Goal: Information Seeking & Learning: Learn about a topic

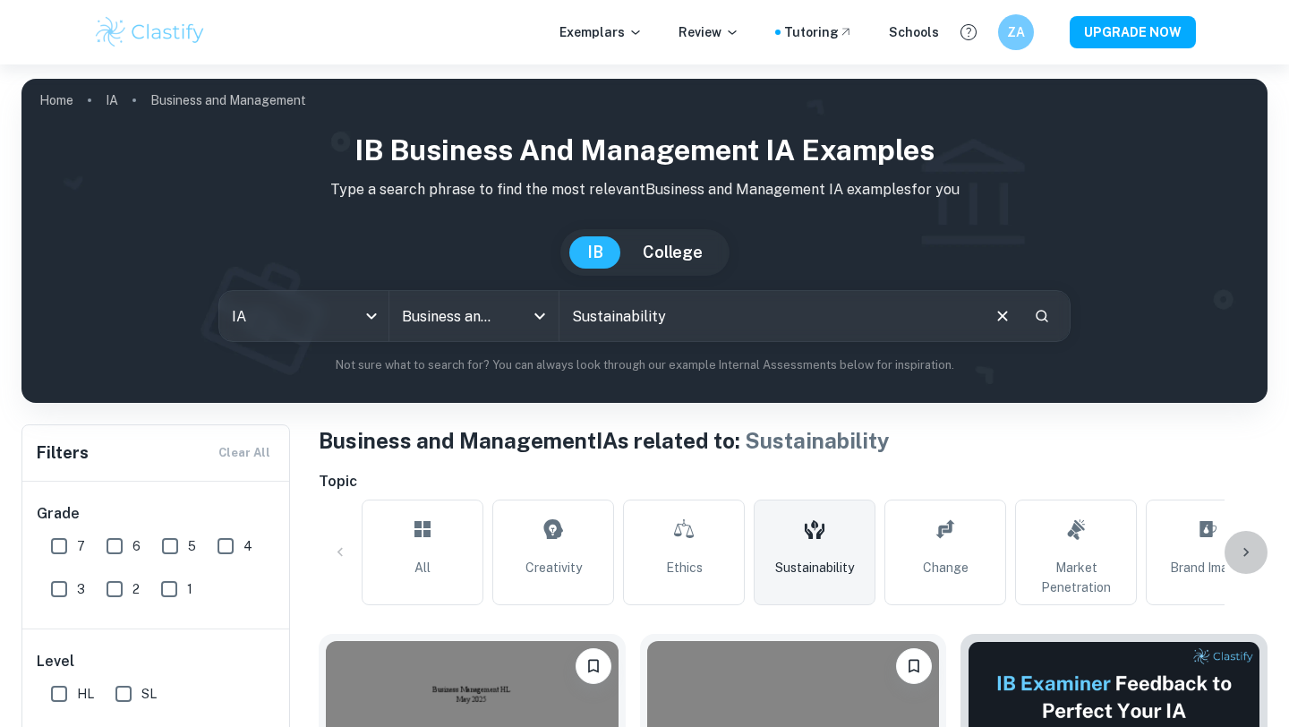
scroll to position [163, 0]
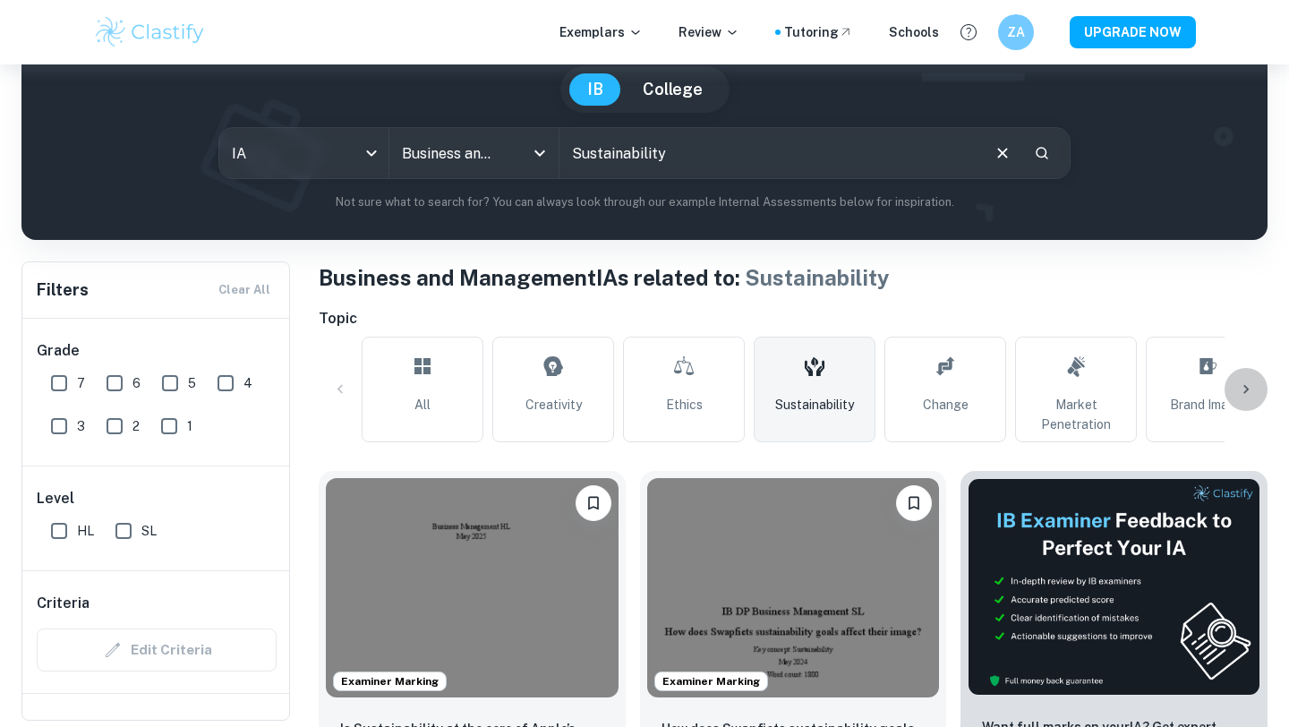
click at [1239, 386] on icon at bounding box center [1246, 390] width 18 height 18
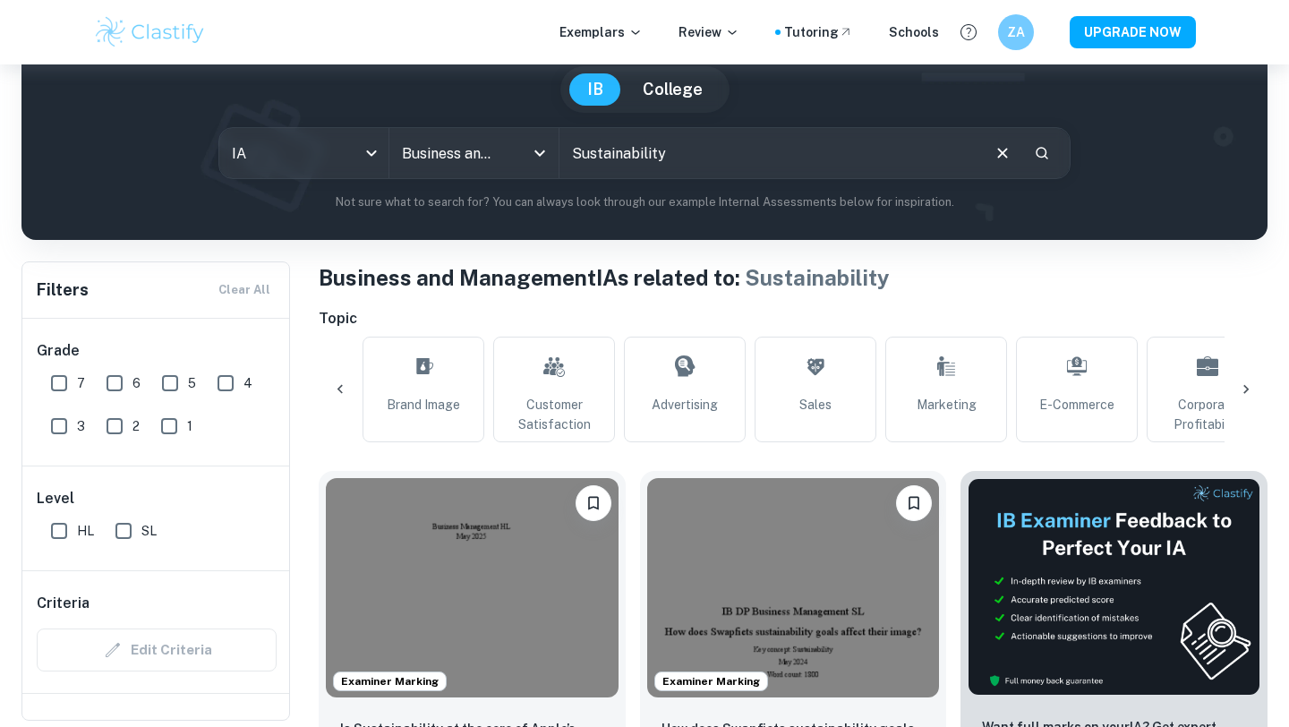
scroll to position [0, 840]
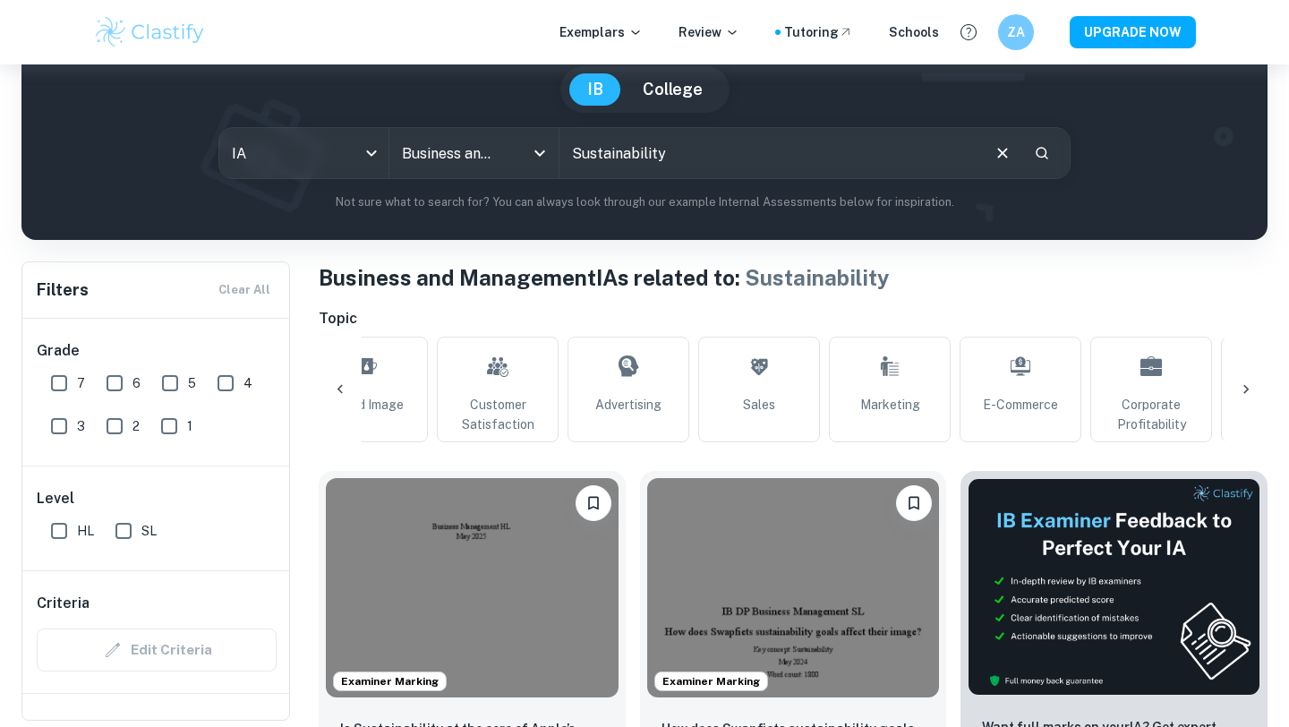
click at [1239, 386] on icon at bounding box center [1246, 390] width 18 height 18
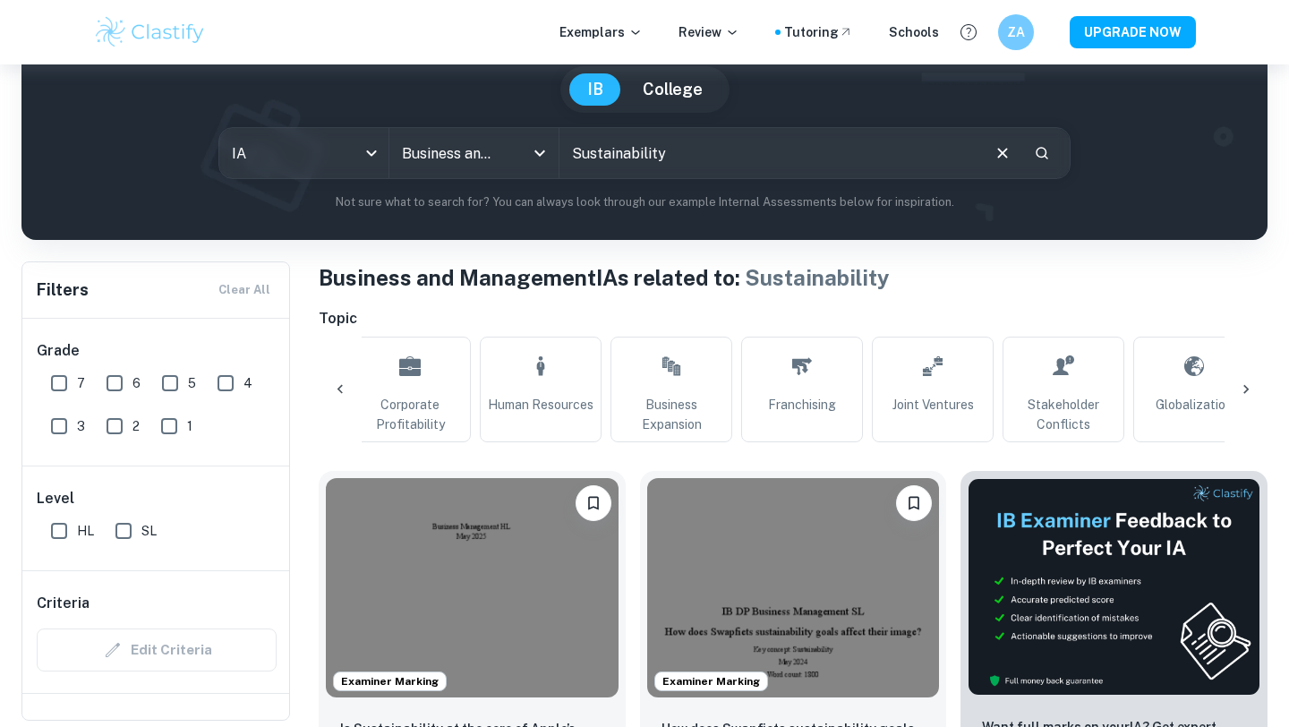
scroll to position [0, 1680]
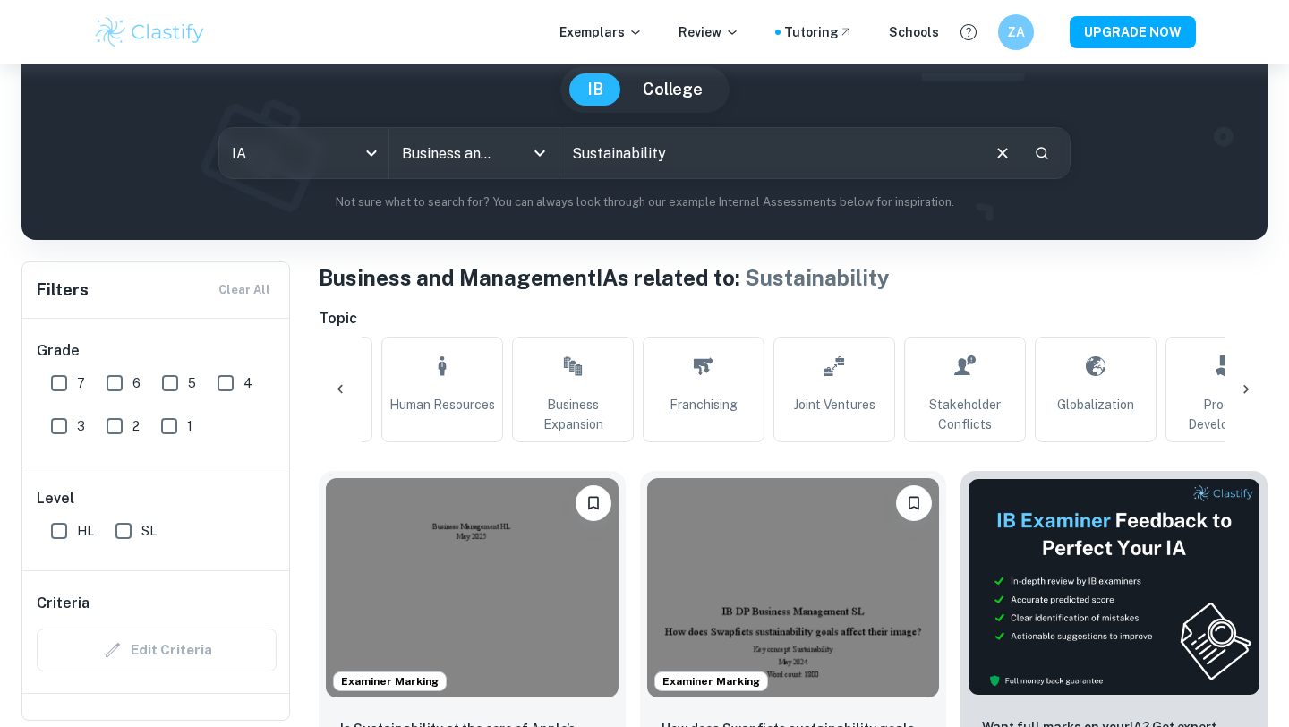
click at [1239, 386] on icon at bounding box center [1246, 390] width 18 height 18
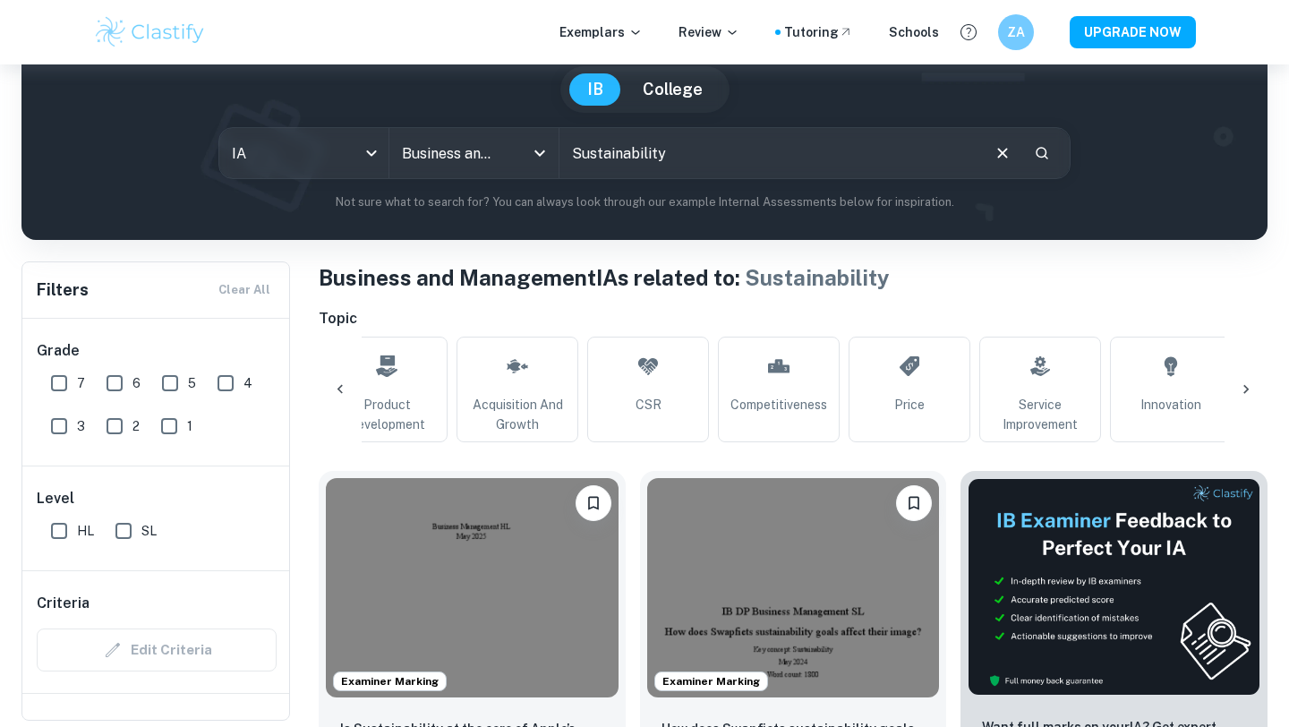
click at [1239, 386] on icon at bounding box center [1246, 390] width 18 height 18
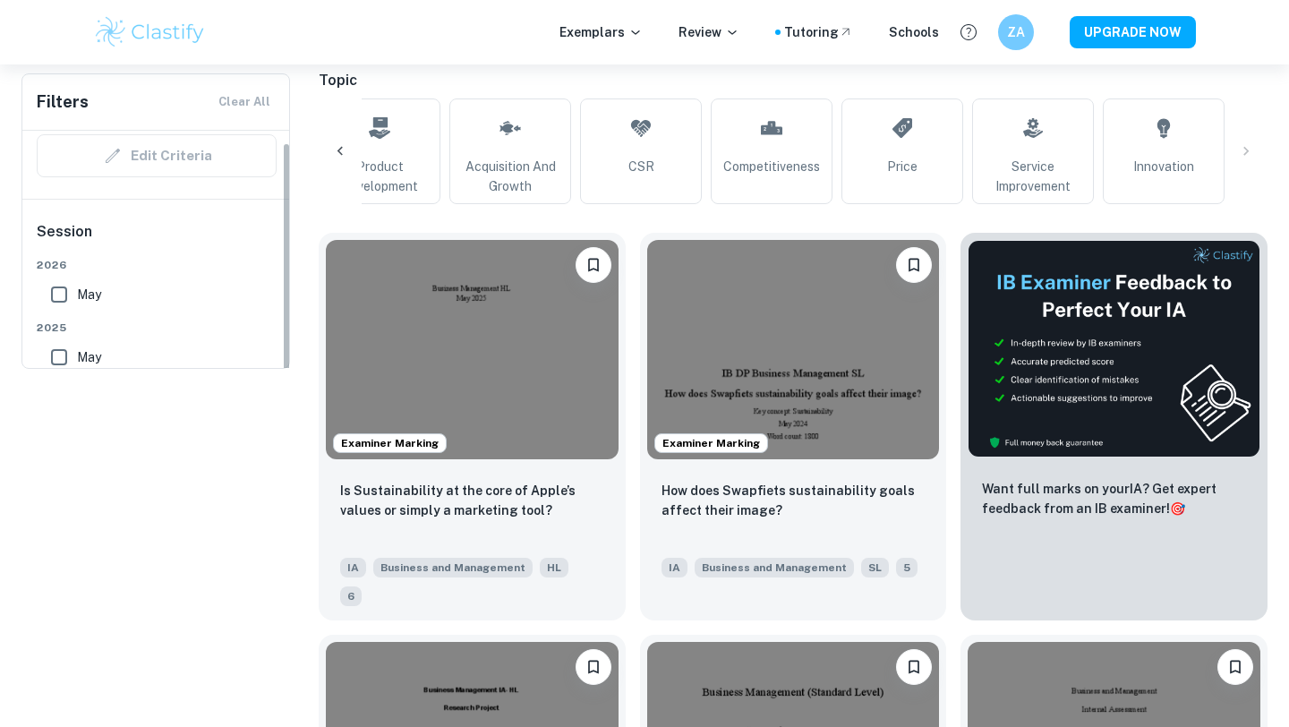
scroll to position [306, 0]
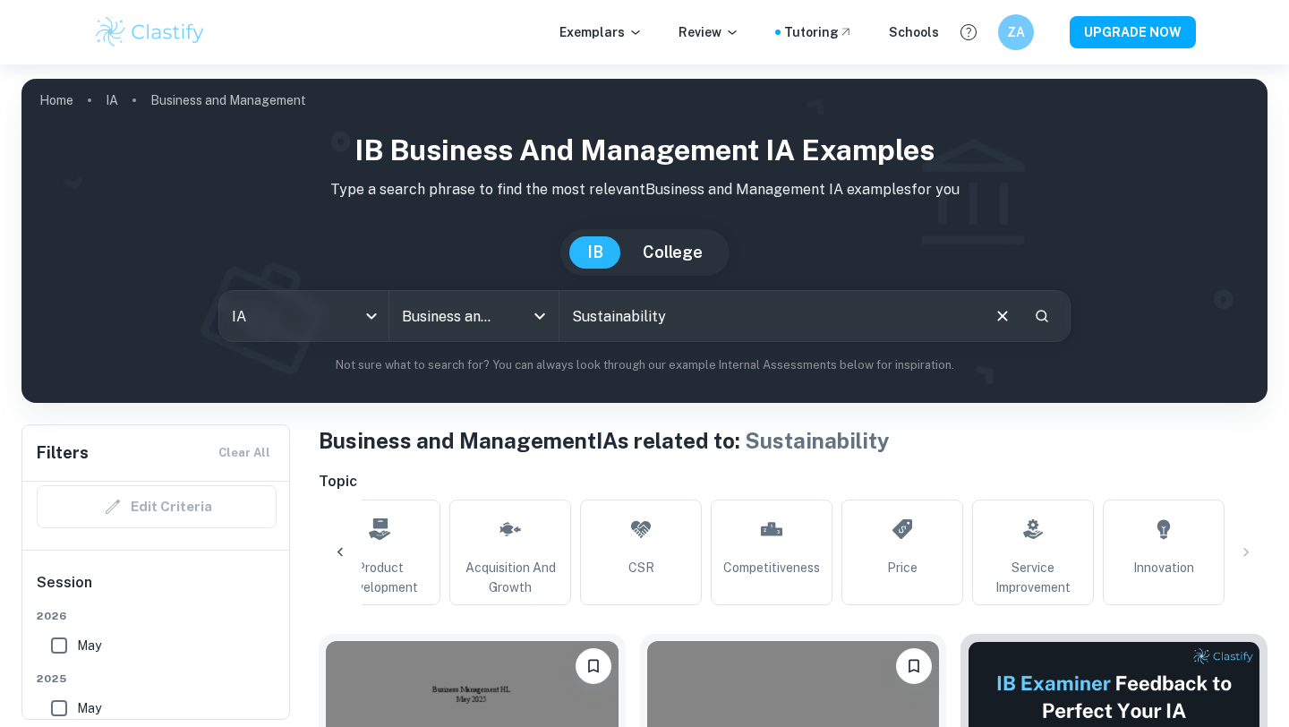
click at [599, 322] on input "Sustainability" at bounding box center [769, 316] width 419 height 50
click at [609, 320] on input "Sustainability" at bounding box center [769, 316] width 419 height 50
type input "triple bottom line"
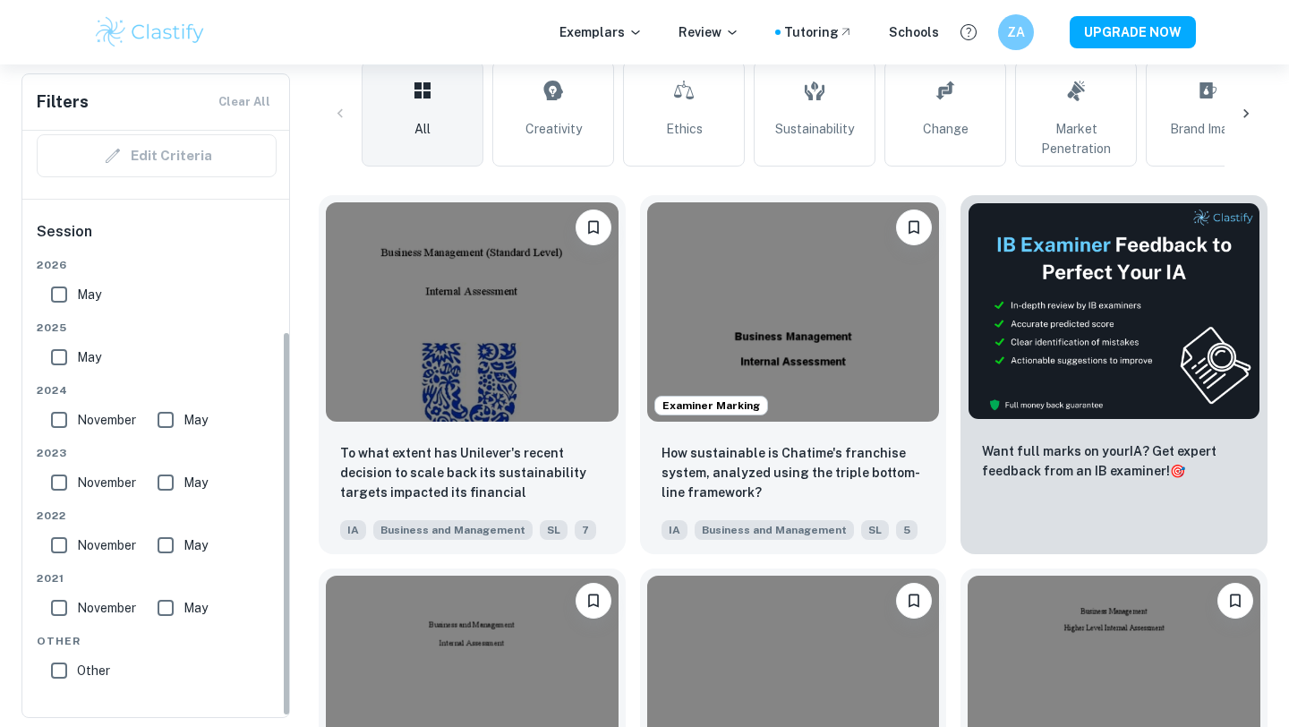
scroll to position [435, 0]
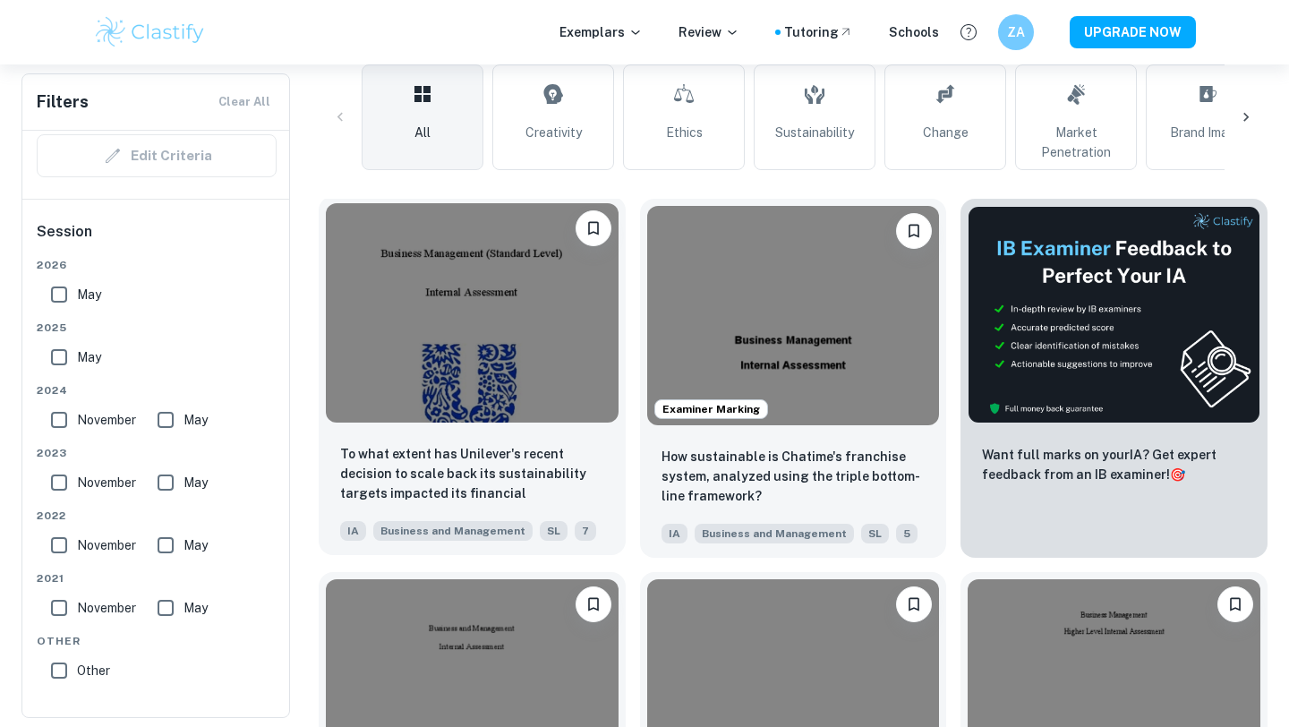
click at [550, 317] on img at bounding box center [472, 312] width 293 height 219
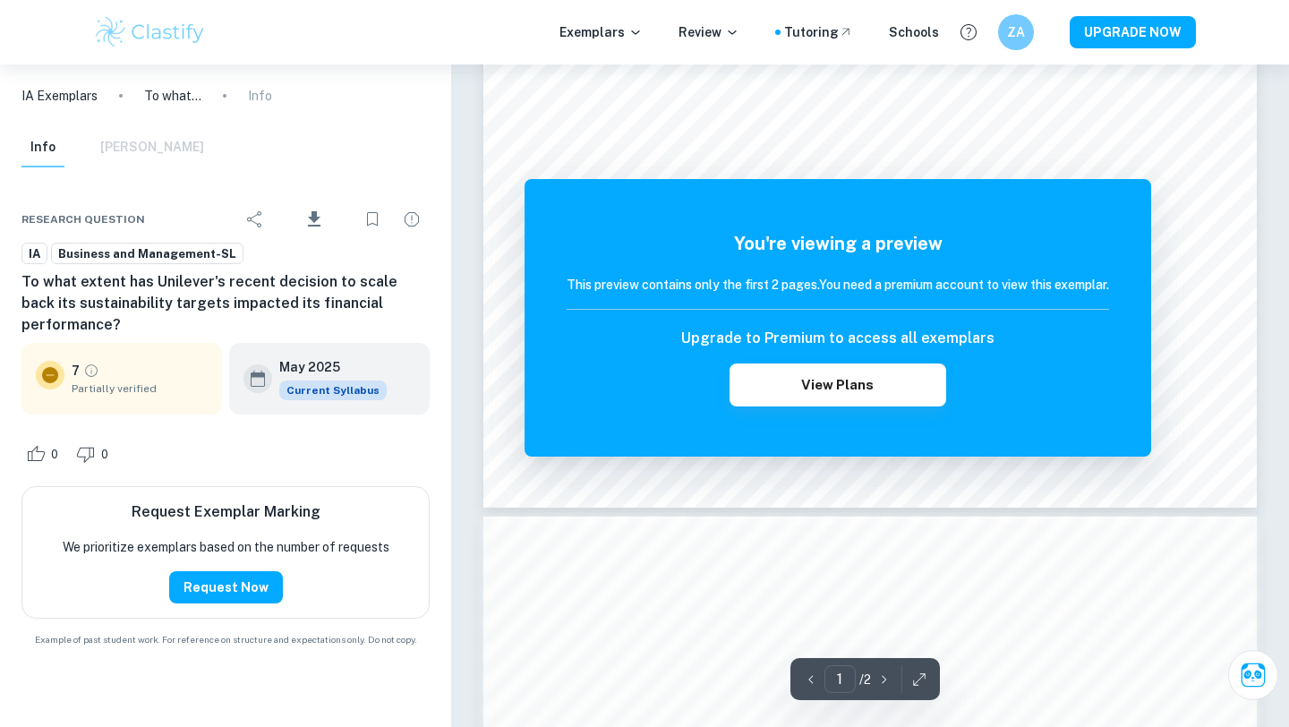
scroll to position [594, 0]
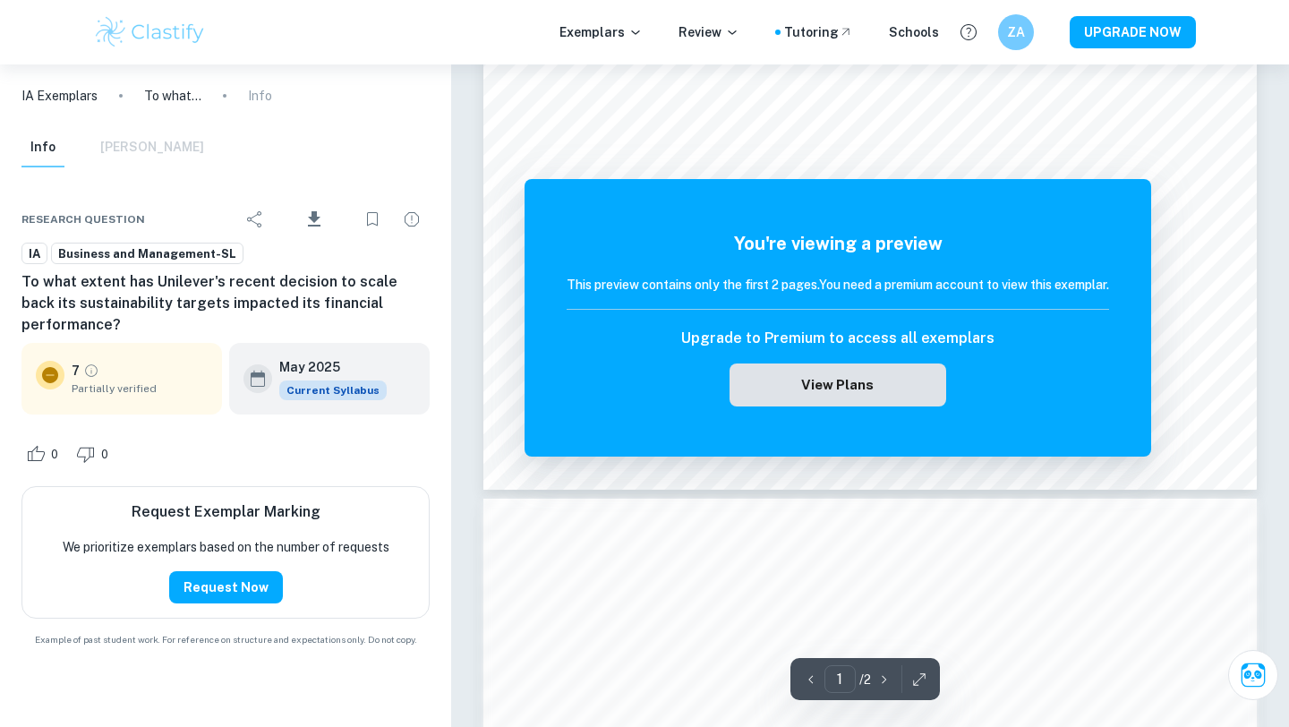
click at [825, 386] on button "View Plans" at bounding box center [838, 384] width 217 height 43
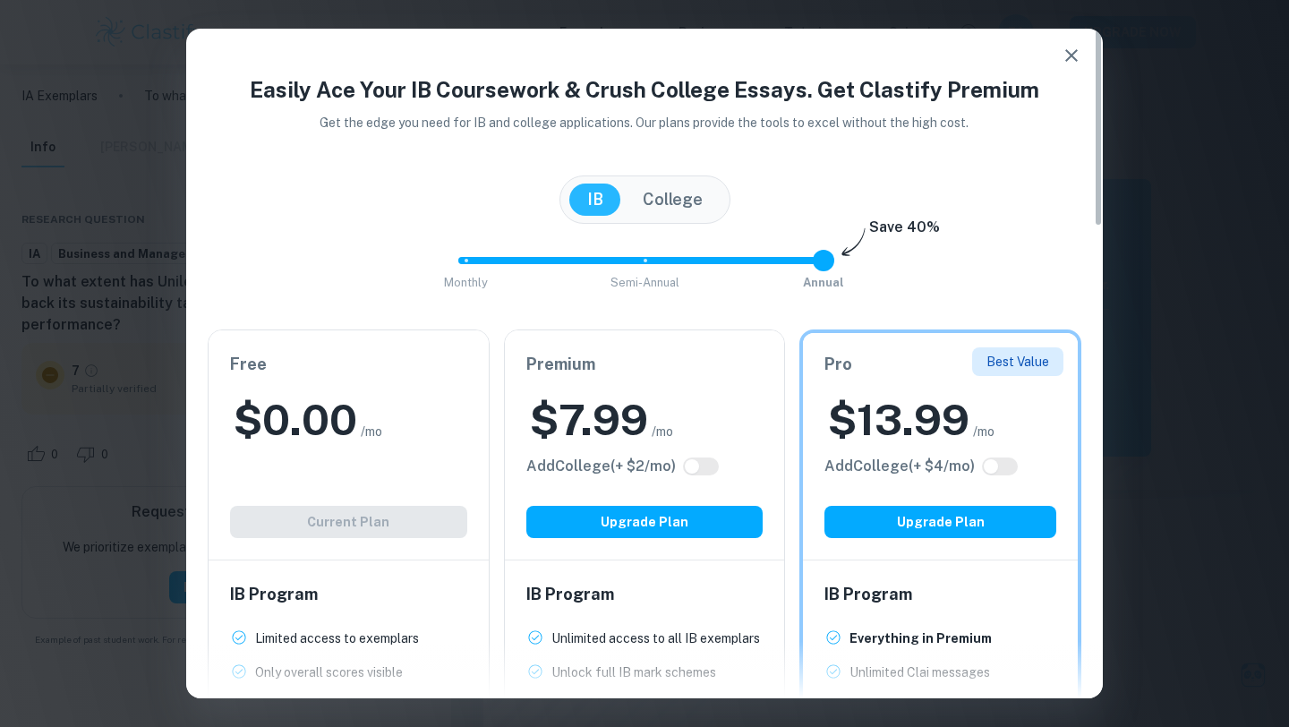
click at [1070, 48] on icon "button" at bounding box center [1071, 55] width 21 height 21
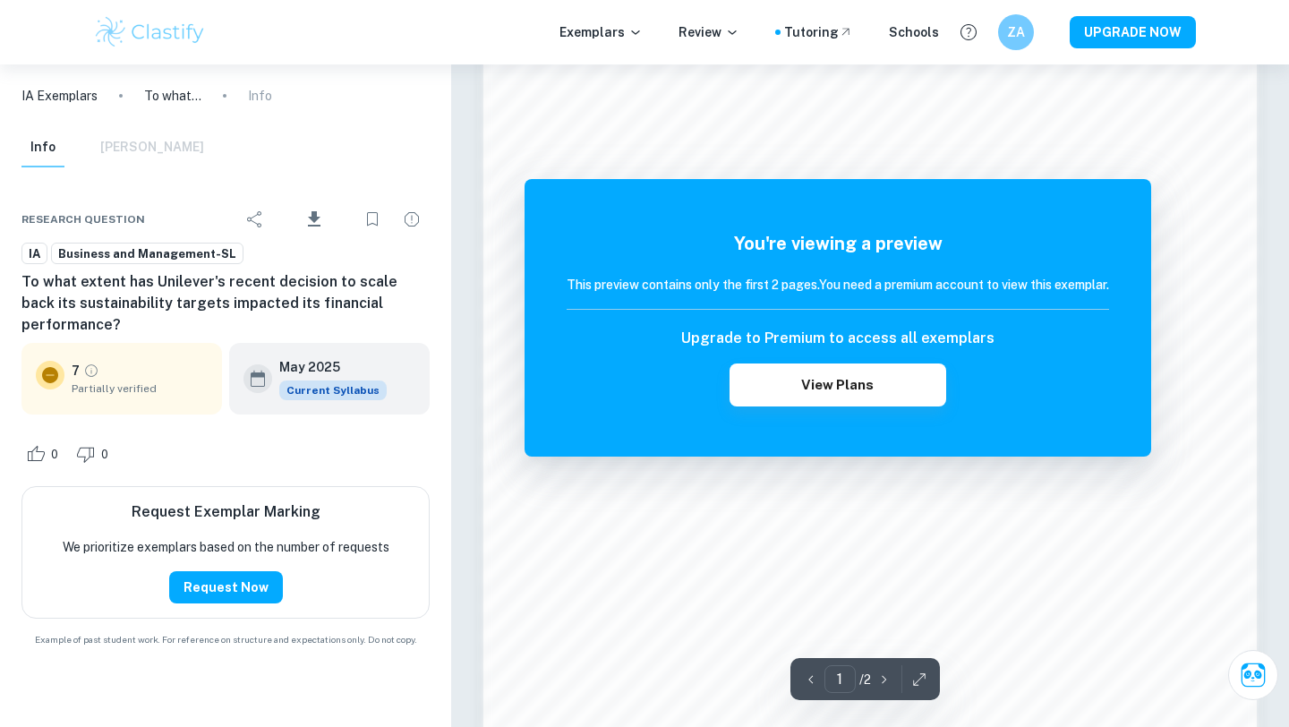
scroll to position [1134, 0]
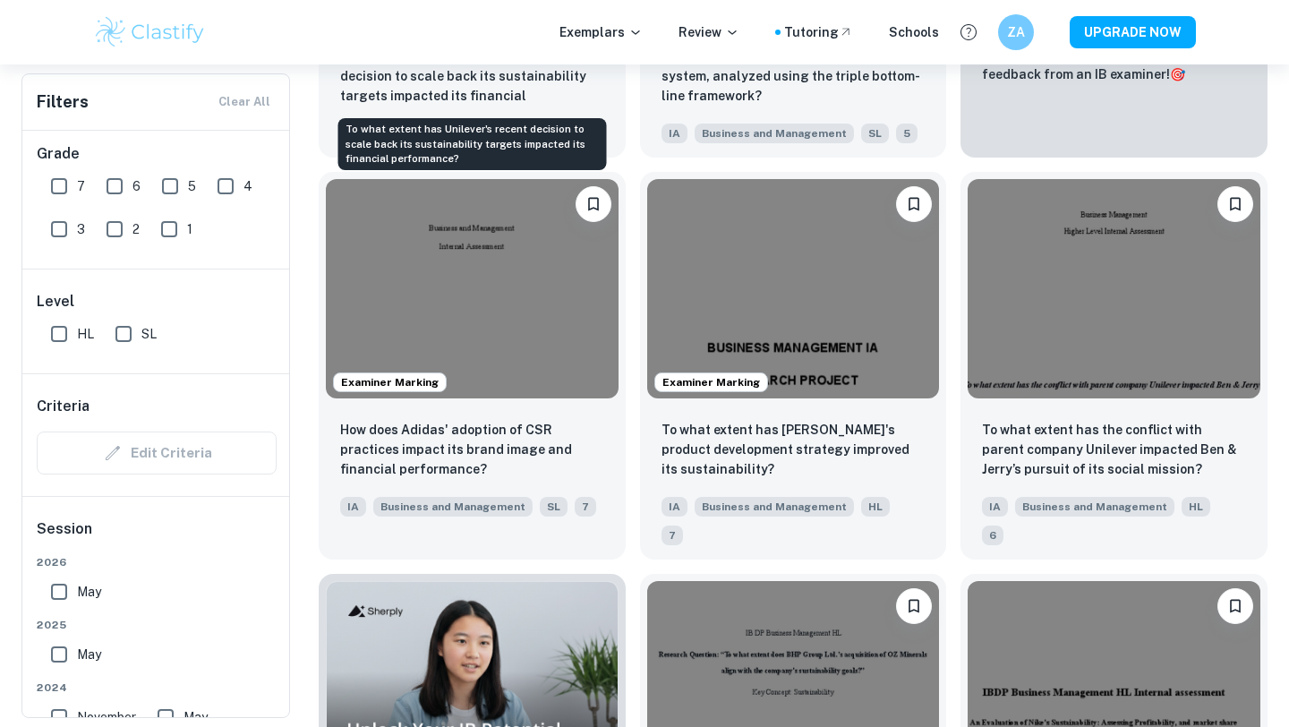
scroll to position [834, 0]
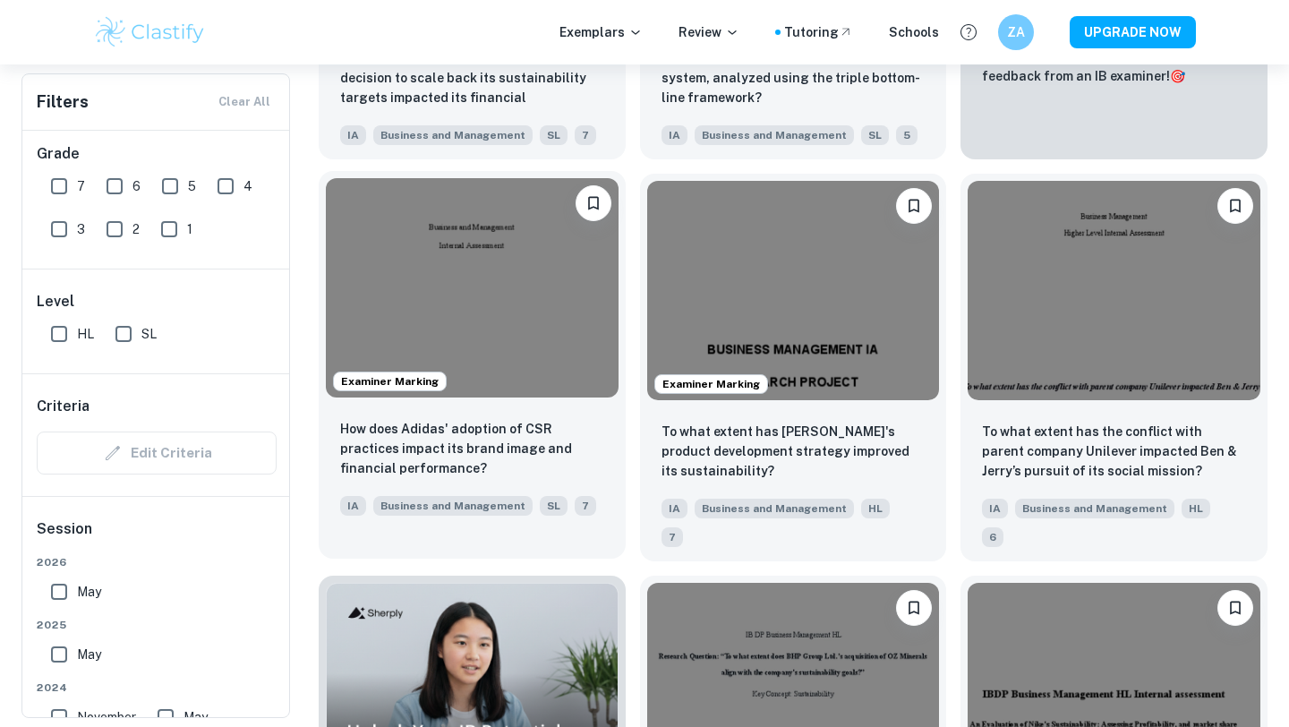
click at [545, 257] on img at bounding box center [472, 287] width 293 height 219
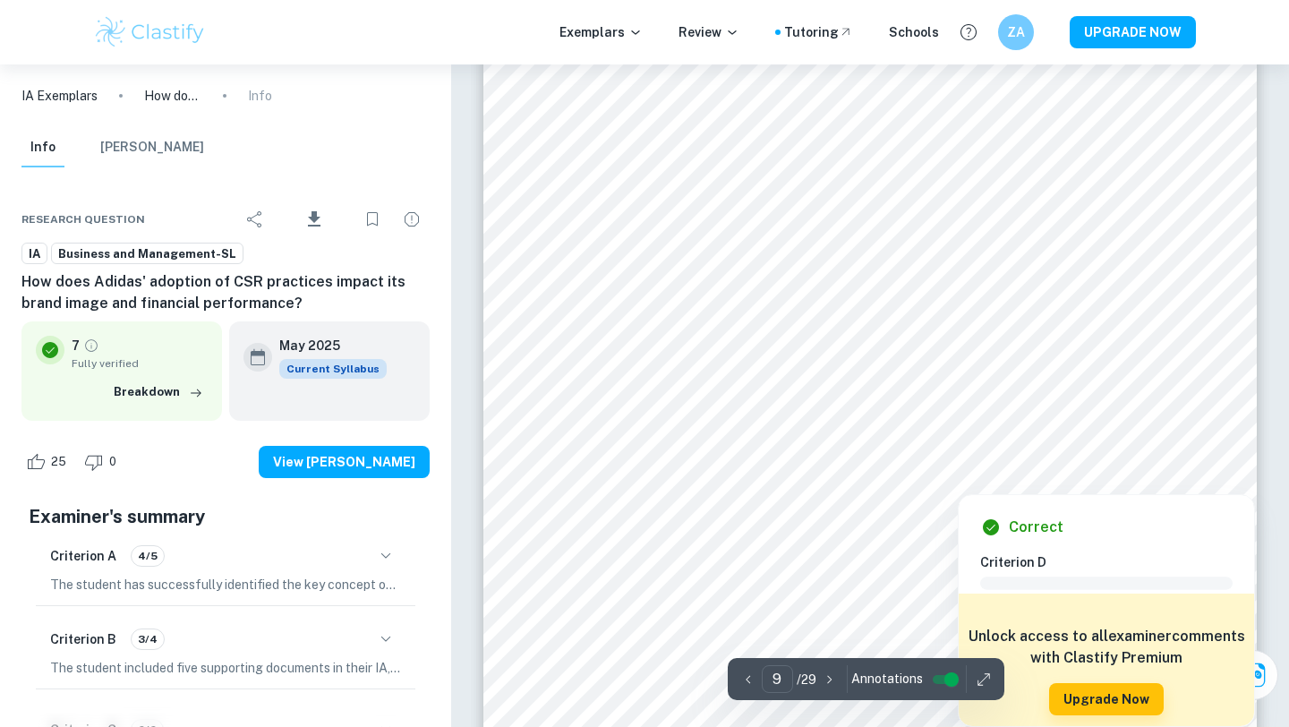
scroll to position [9359, 0]
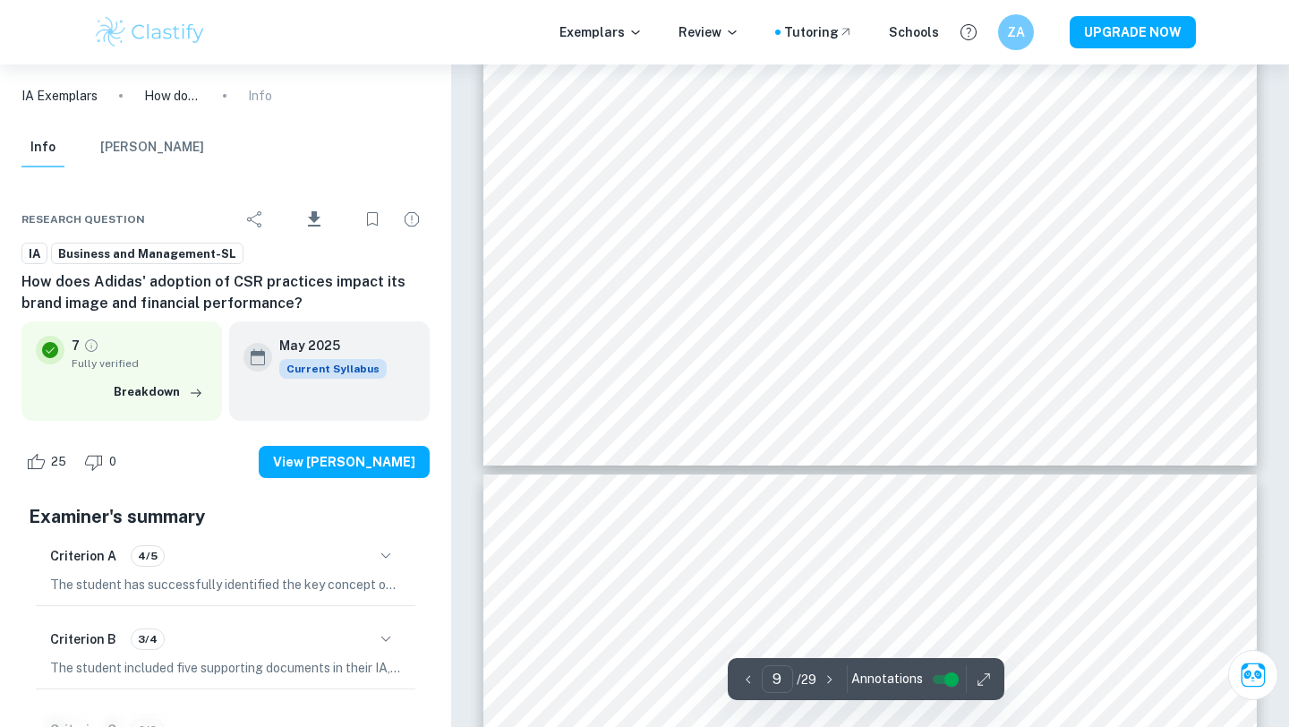
type input "10"
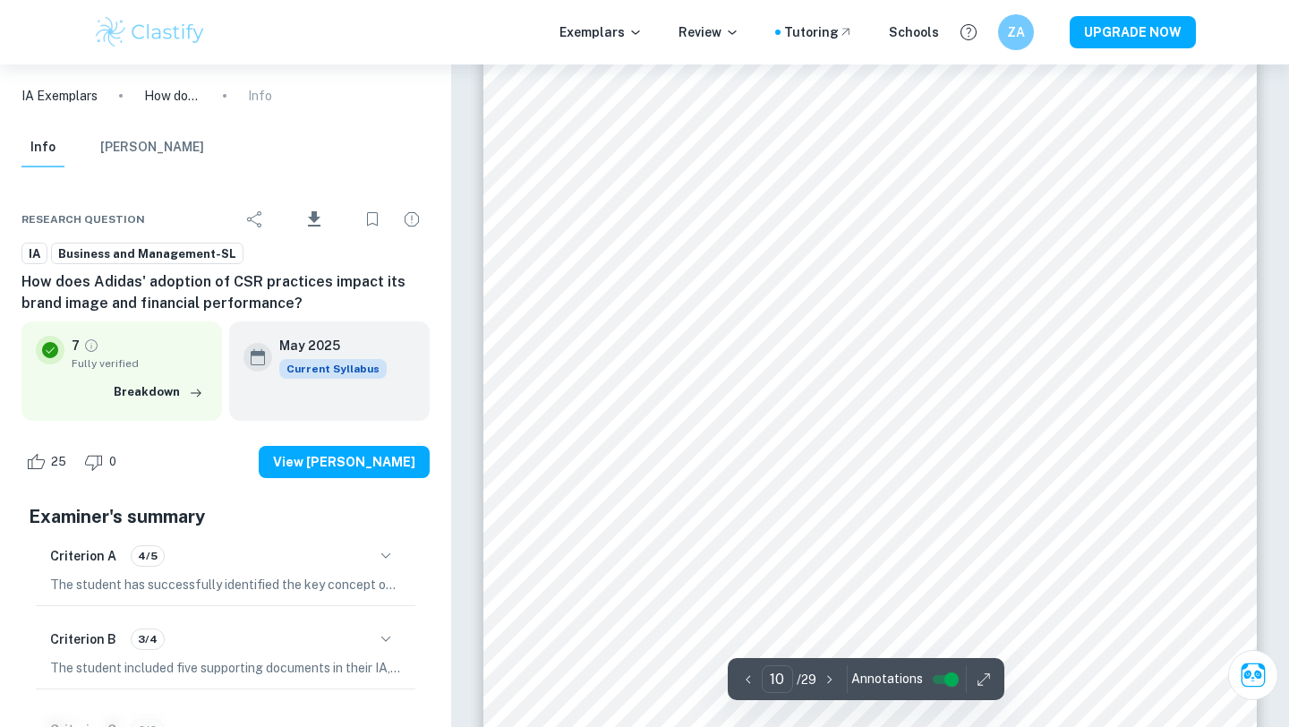
scroll to position [10447, 0]
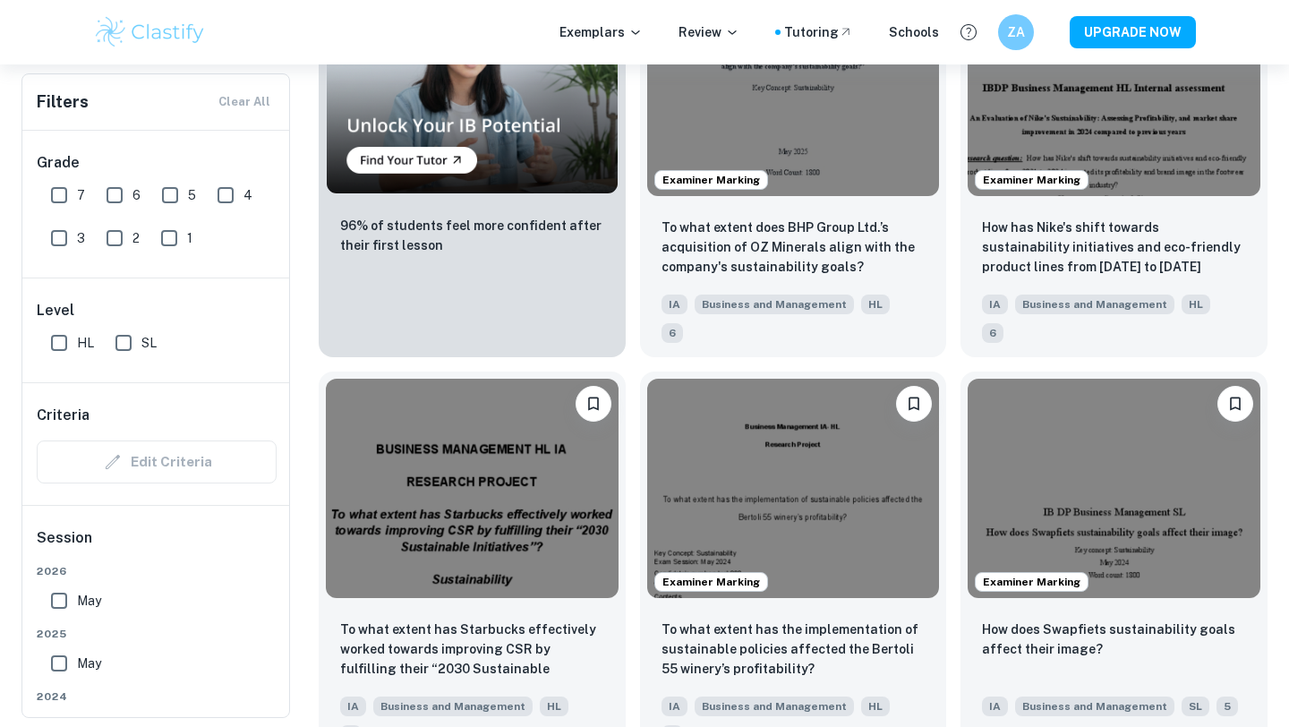
scroll to position [1490, 0]
